Goal: Task Accomplishment & Management: Use online tool/utility

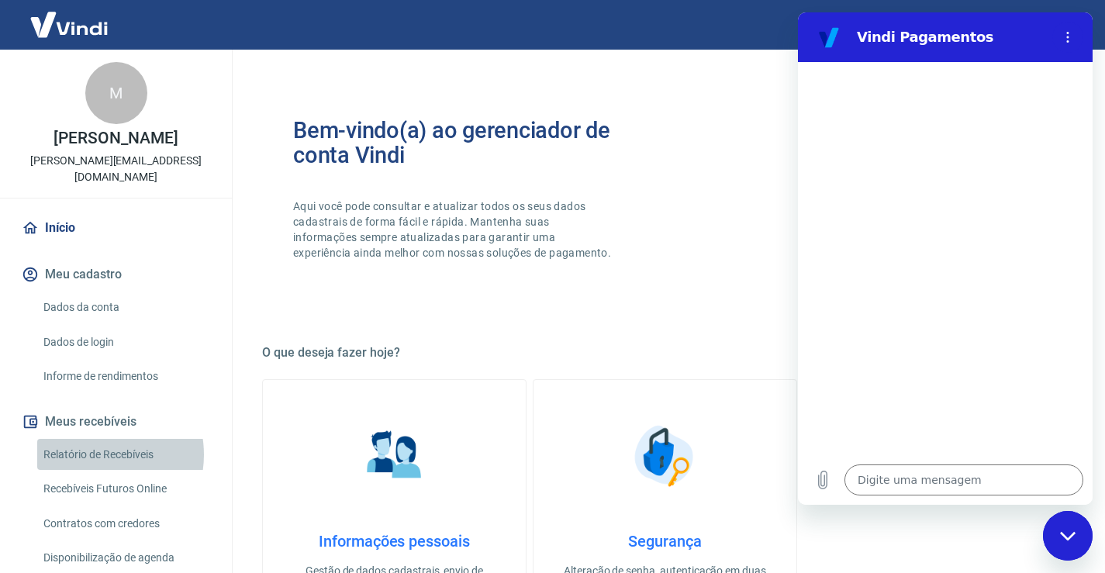
click at [91, 454] on link "Relatório de Recebíveis" at bounding box center [125, 455] width 176 height 32
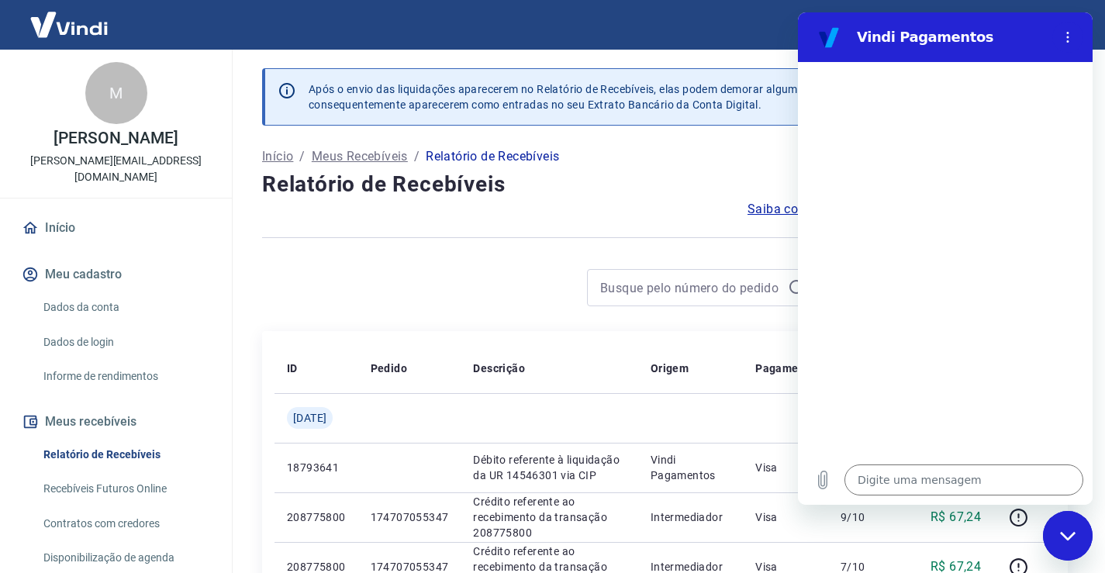
click at [1060, 537] on icon "Fechar janela de mensagens" at bounding box center [1068, 536] width 16 height 10
type textarea "x"
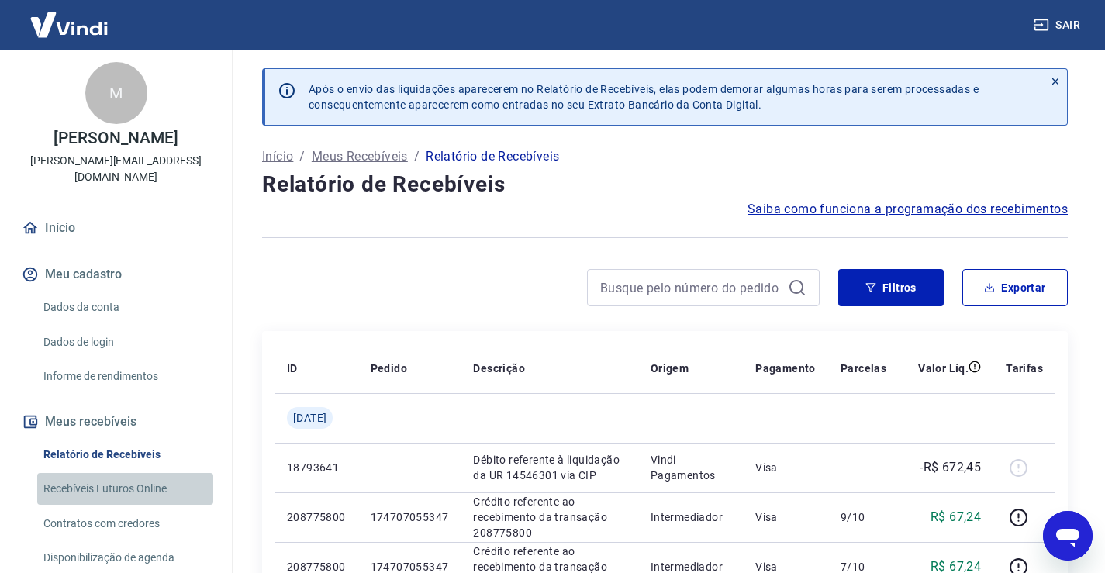
click at [154, 492] on link "Recebíveis Futuros Online" at bounding box center [125, 489] width 176 height 32
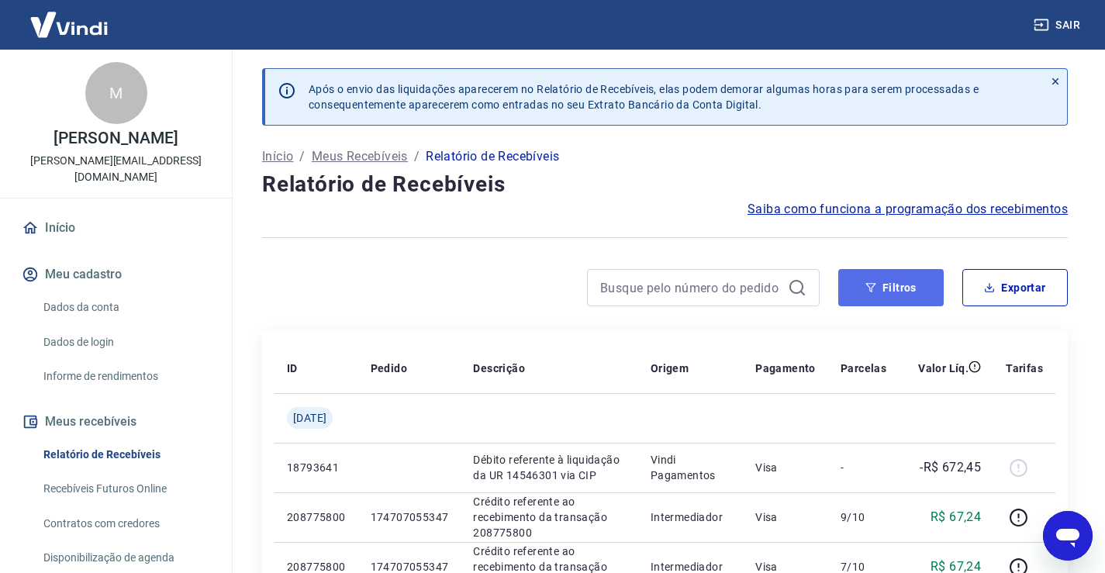
click at [918, 302] on button "Filtros" at bounding box center [890, 287] width 105 height 37
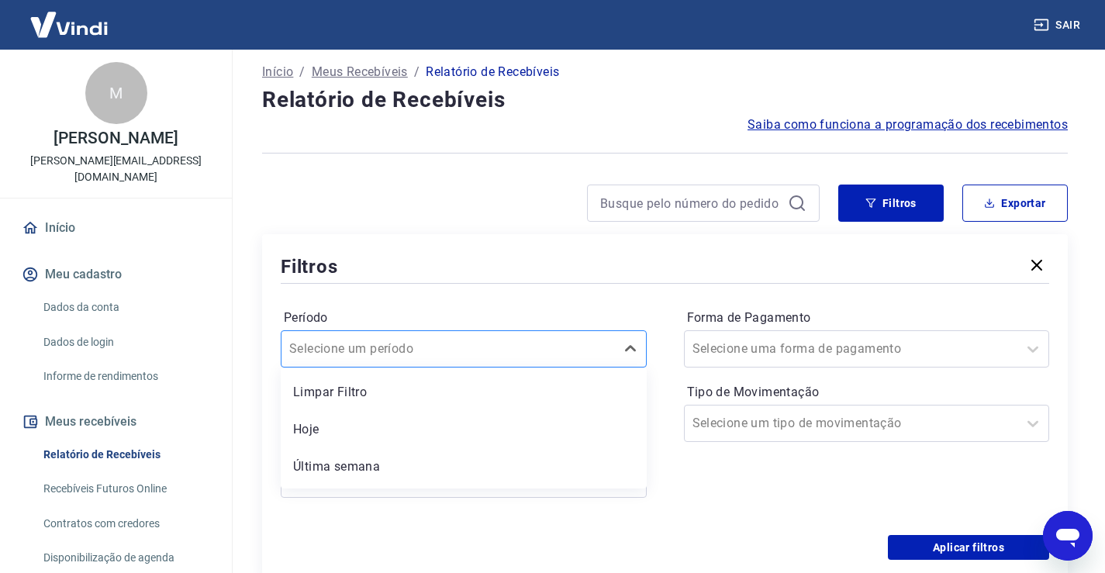
click at [470, 367] on div "option Hoje focused, 2 of 7. 7 results available. Use Up and Down to choose opt…" at bounding box center [464, 348] width 366 height 37
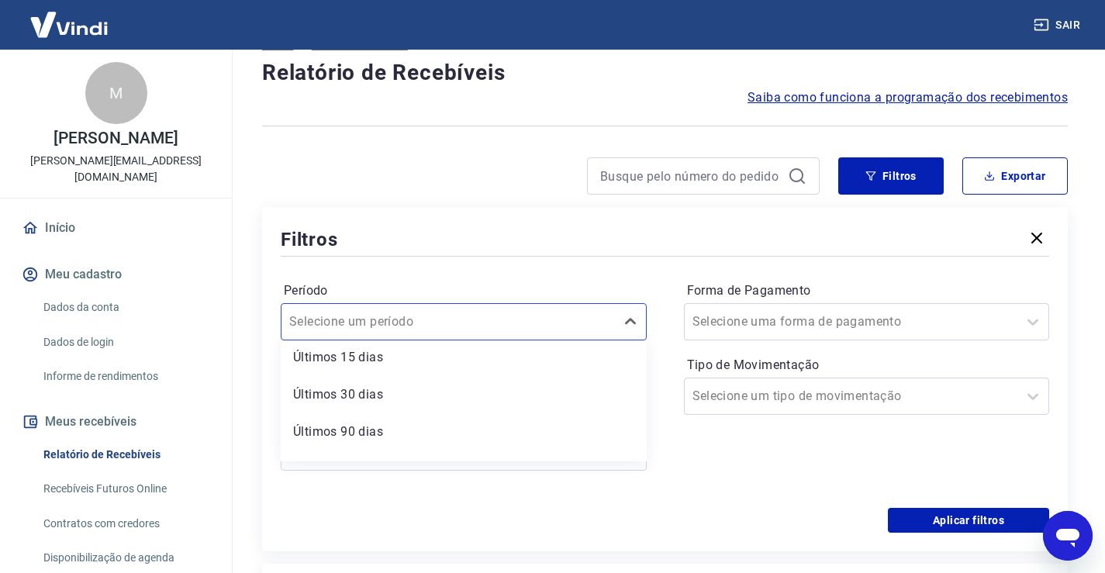
scroll to position [146, 0]
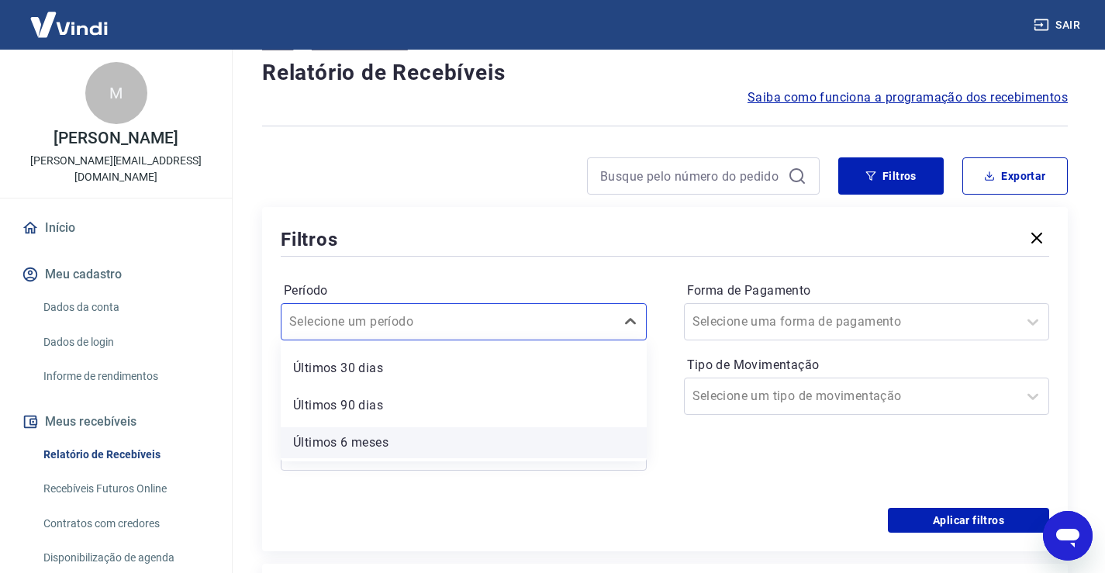
click at [408, 443] on div "Últimos 6 meses" at bounding box center [464, 442] width 366 height 31
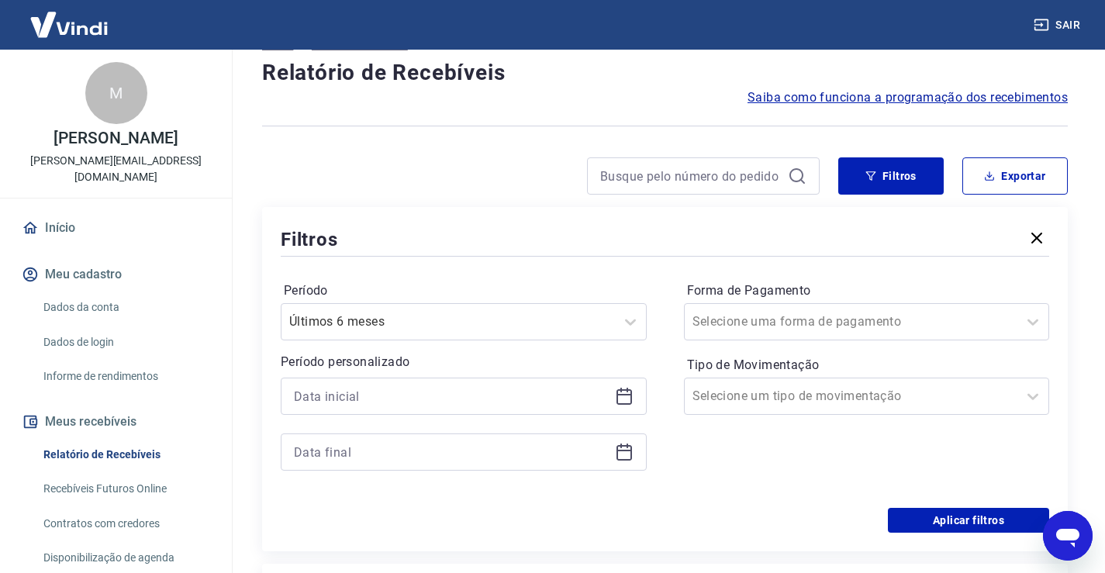
click at [627, 400] on icon at bounding box center [624, 396] width 19 height 19
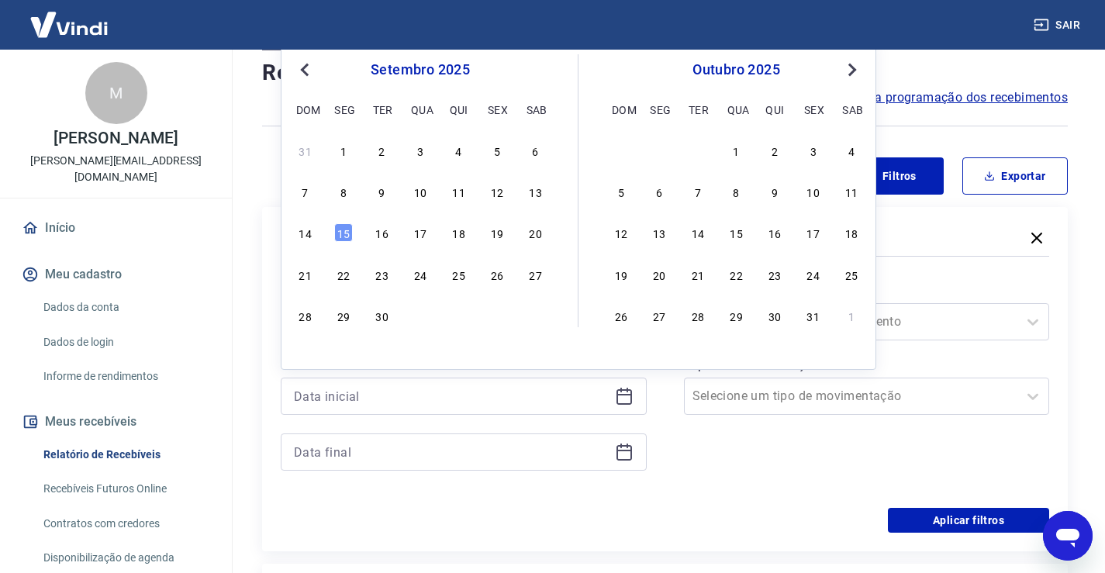
click at [306, 71] on span "Previous Month" at bounding box center [306, 69] width 0 height 18
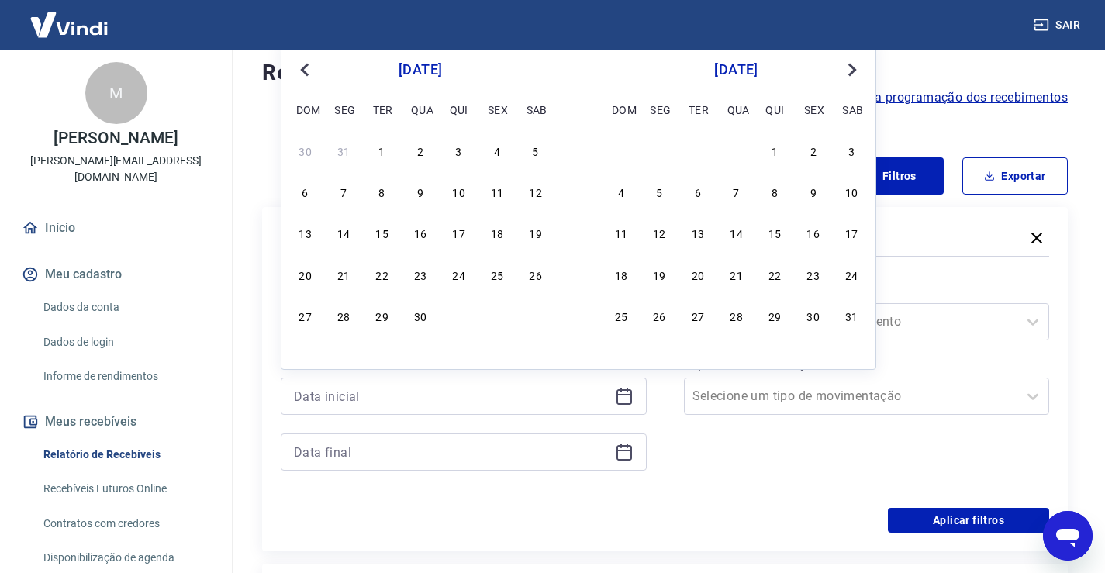
click at [306, 71] on span "Previous Month" at bounding box center [306, 69] width 0 height 18
click at [540, 150] on div "1" at bounding box center [535, 150] width 19 height 19
type input "[DATE]"
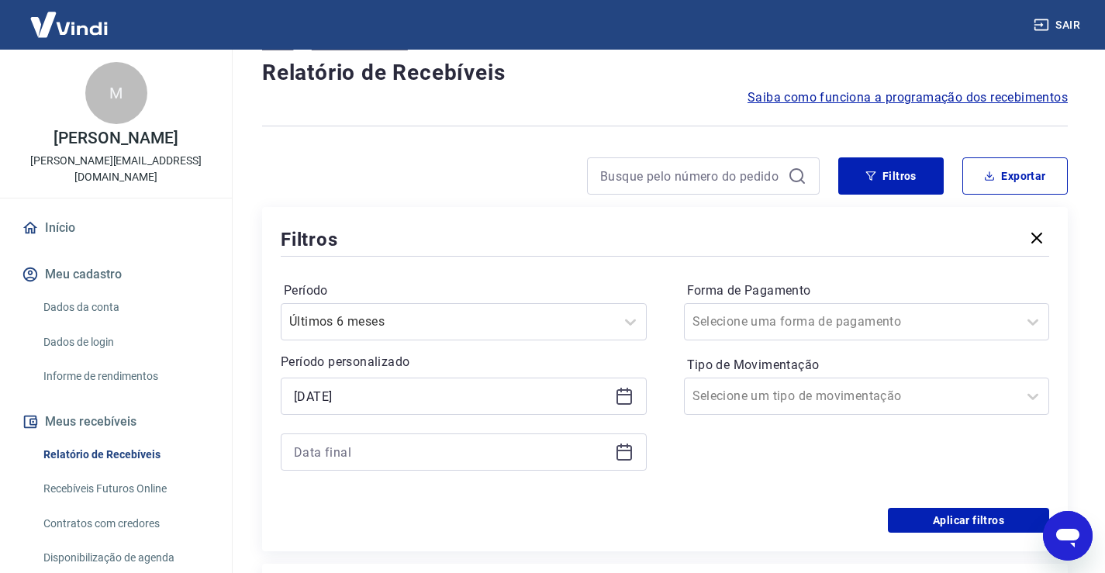
click at [629, 446] on icon at bounding box center [624, 453] width 16 height 16
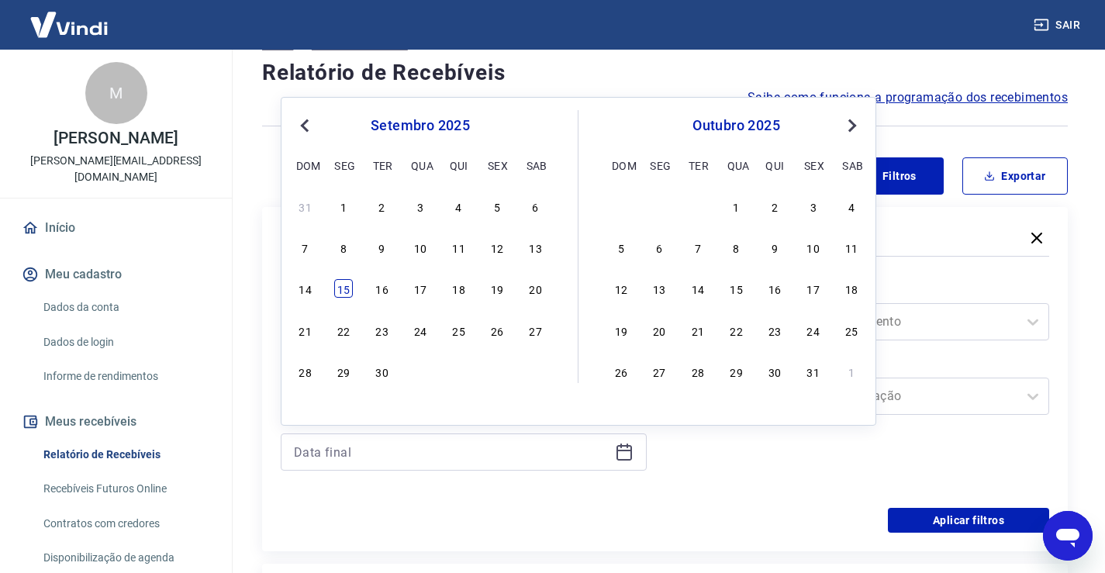
click at [348, 291] on div "15" at bounding box center [343, 288] width 19 height 19
type input "[DATE]"
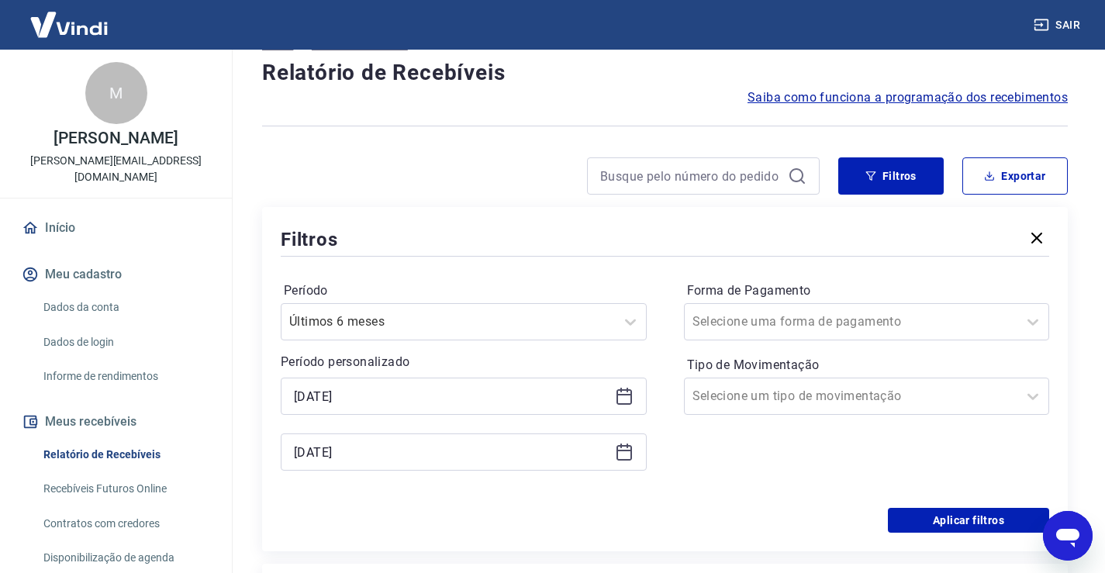
click at [348, 291] on label "Período" at bounding box center [464, 290] width 360 height 19
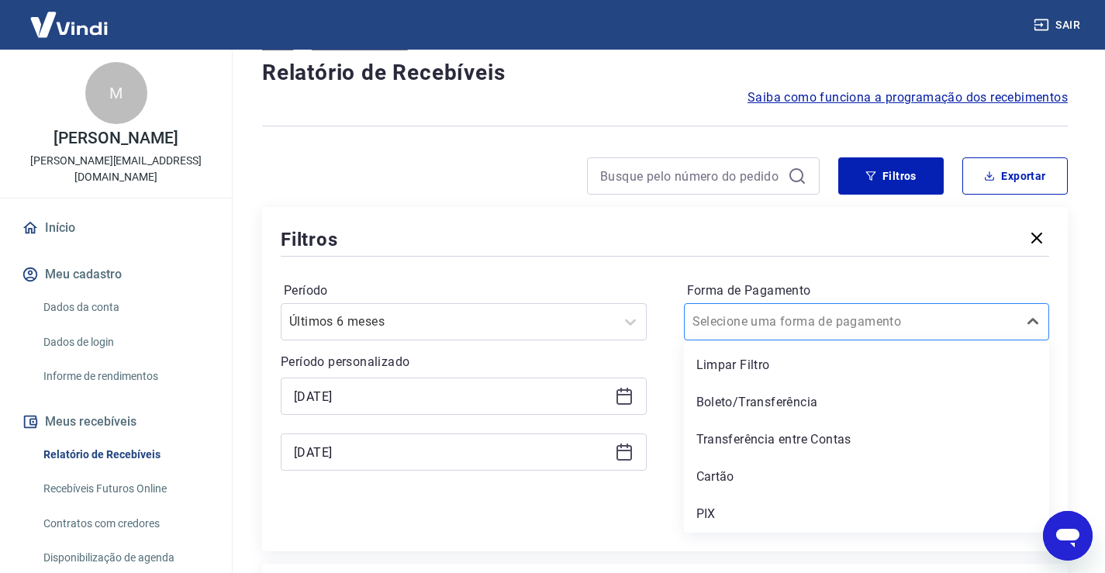
click at [782, 324] on input "Forma de Pagamento" at bounding box center [770, 321] width 157 height 19
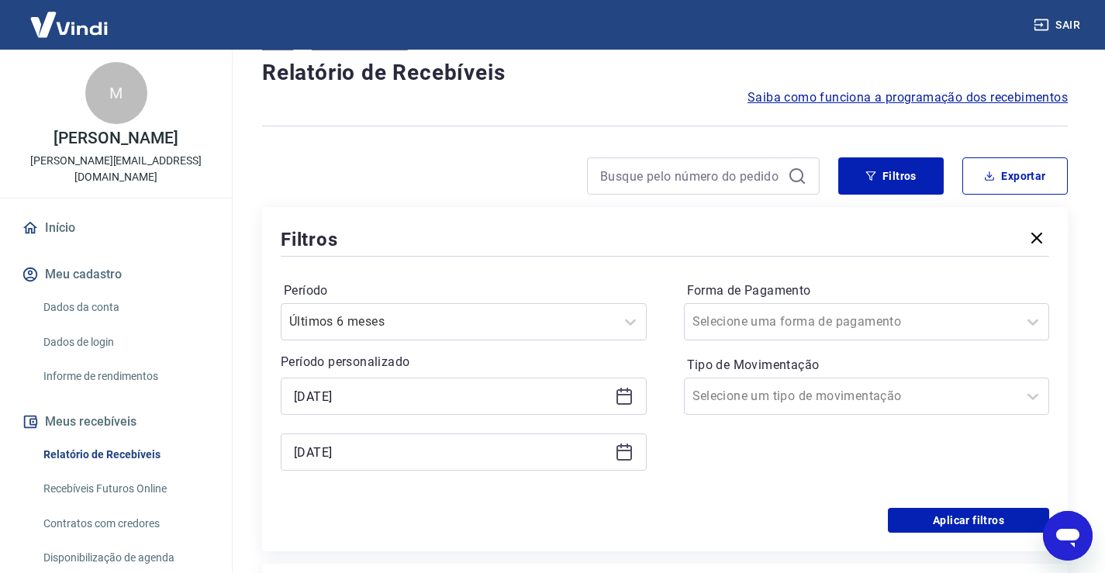
click at [623, 253] on div at bounding box center [665, 256] width 768 height 7
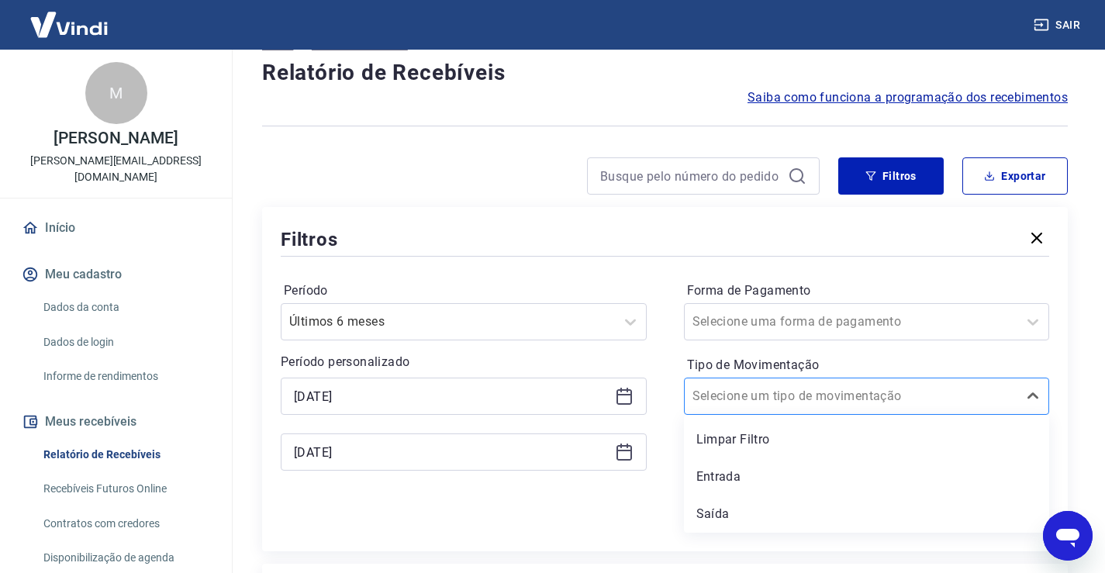
click at [755, 394] on input "Tipo de Movimentação" at bounding box center [770, 396] width 157 height 19
click at [603, 231] on div "Filtros" at bounding box center [665, 239] width 768 height 27
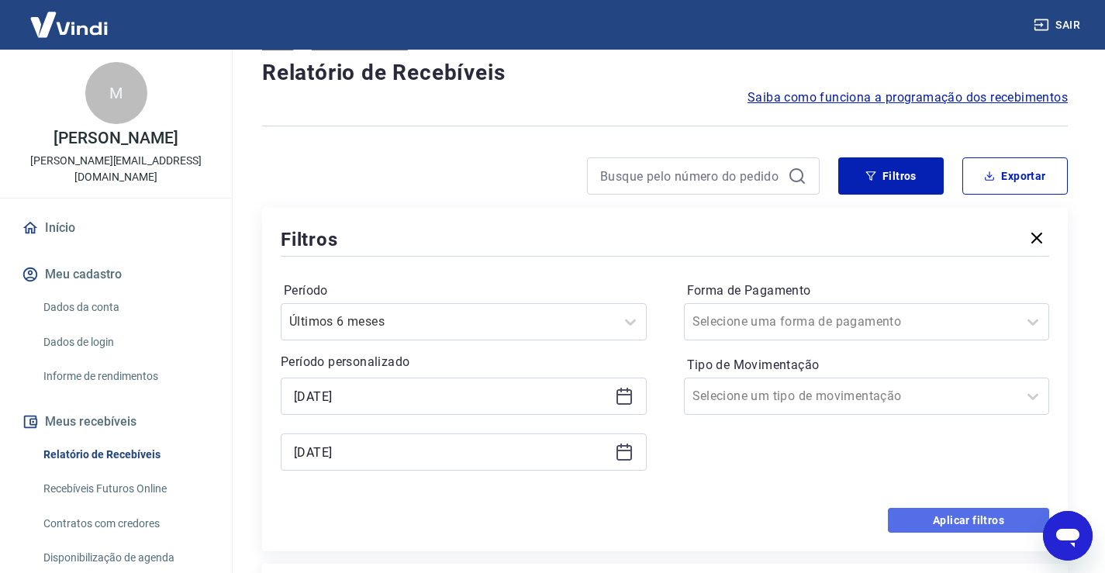
click at [978, 522] on button "Aplicar filtros" at bounding box center [968, 520] width 161 height 25
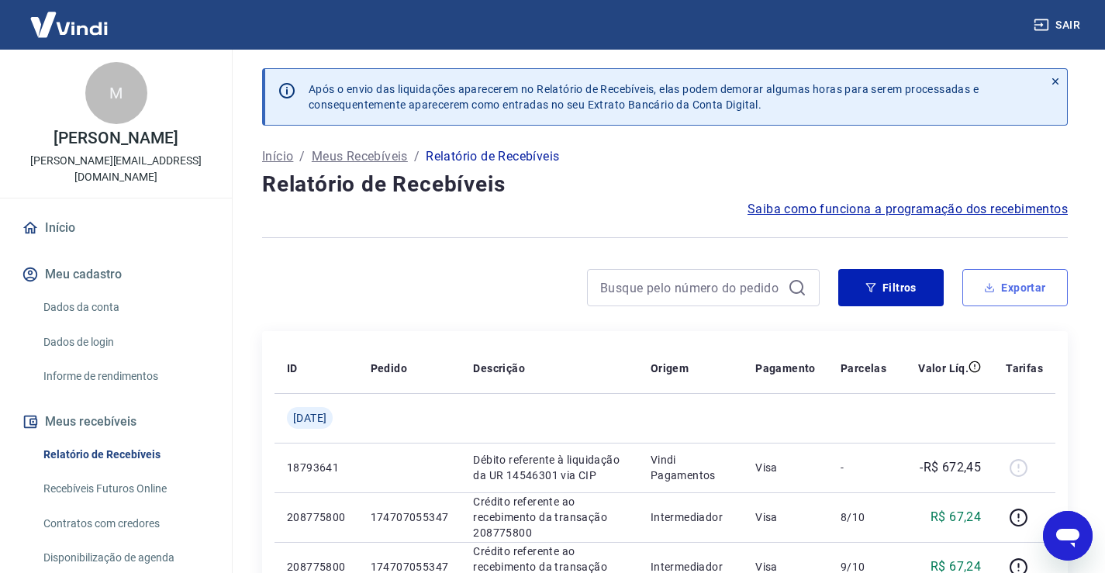
click at [1024, 302] on button "Exportar" at bounding box center [1014, 287] width 105 height 37
type input "[DATE]"
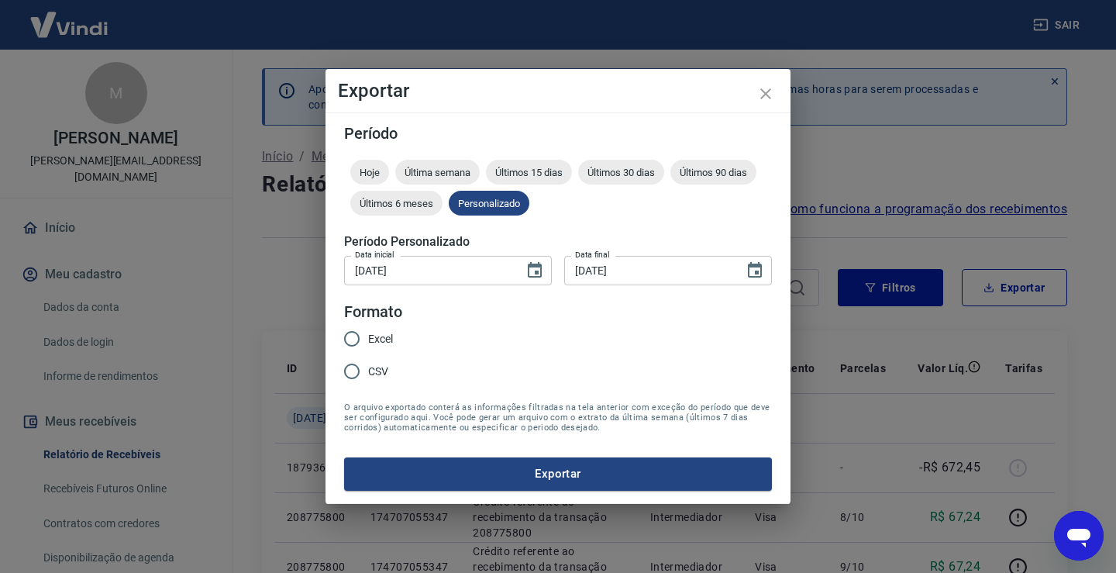
click at [350, 341] on input "Excel" at bounding box center [352, 339] width 33 height 33
radio input "true"
click at [536, 271] on icon "Choose date, selected date is 1 de fev de 2025" at bounding box center [535, 270] width 14 height 16
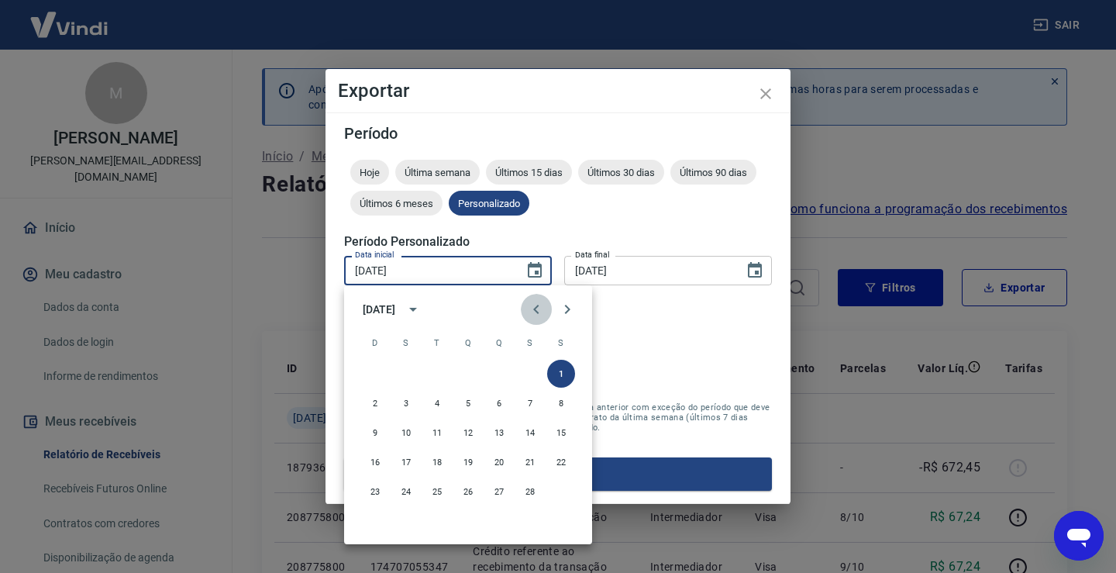
click at [537, 307] on icon "Previous month" at bounding box center [535, 309] width 5 height 9
click at [467, 374] on button "1" at bounding box center [468, 374] width 28 height 28
type input "[DATE]"
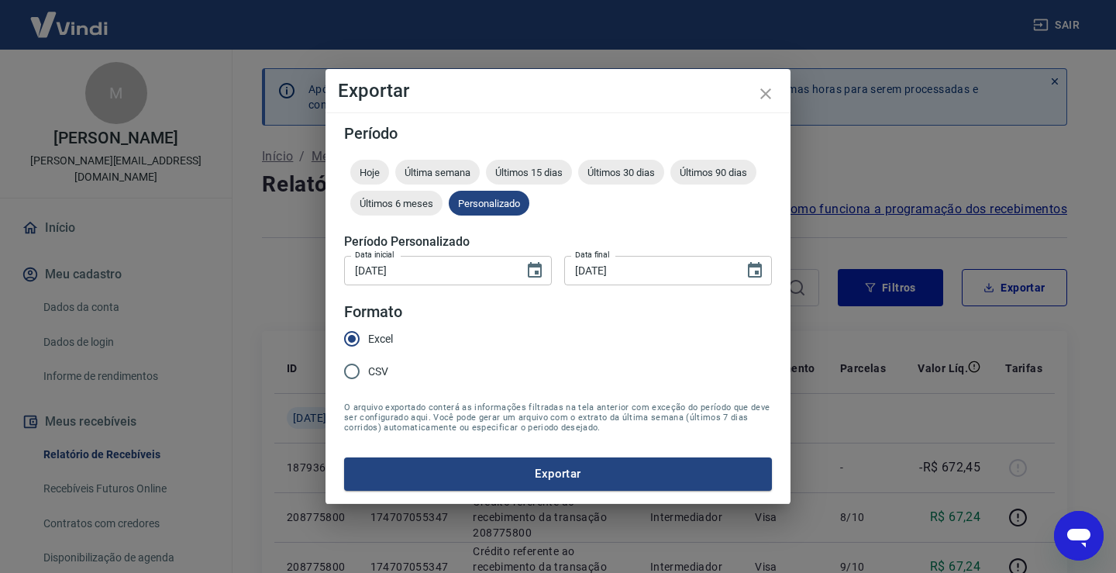
click at [630, 328] on form "Período Hoje Última semana Últimos 15 dias Últimos 30 dias Últimos 90 dias Últi…" at bounding box center [558, 308] width 428 height 364
click at [667, 346] on form "Período Hoje Última semana Últimos 15 dias Últimos 30 dias Últimos 90 dias Últi…" at bounding box center [558, 308] width 428 height 364
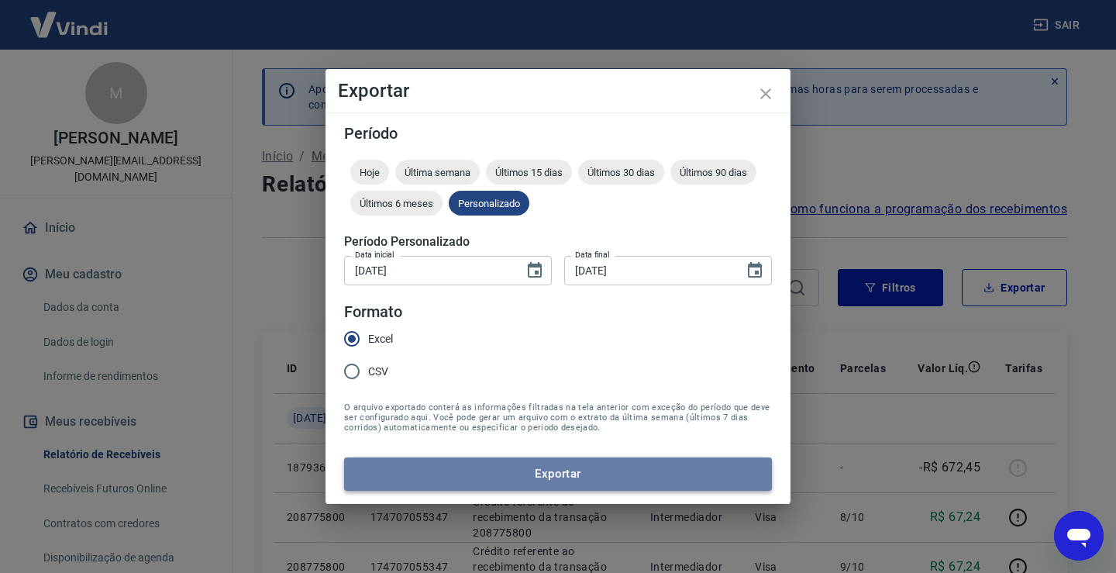
click at [609, 468] on button "Exportar" at bounding box center [558, 473] width 428 height 33
